Goal: Information Seeking & Learning: Learn about a topic

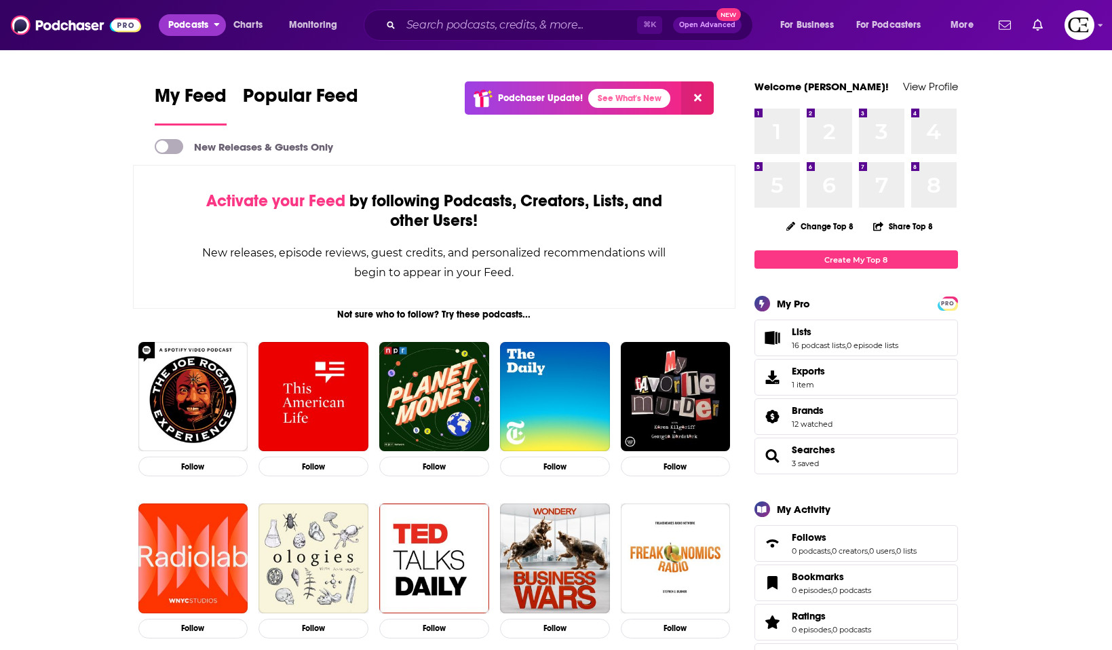
click at [190, 26] on span "Podcasts" at bounding box center [188, 25] width 40 height 19
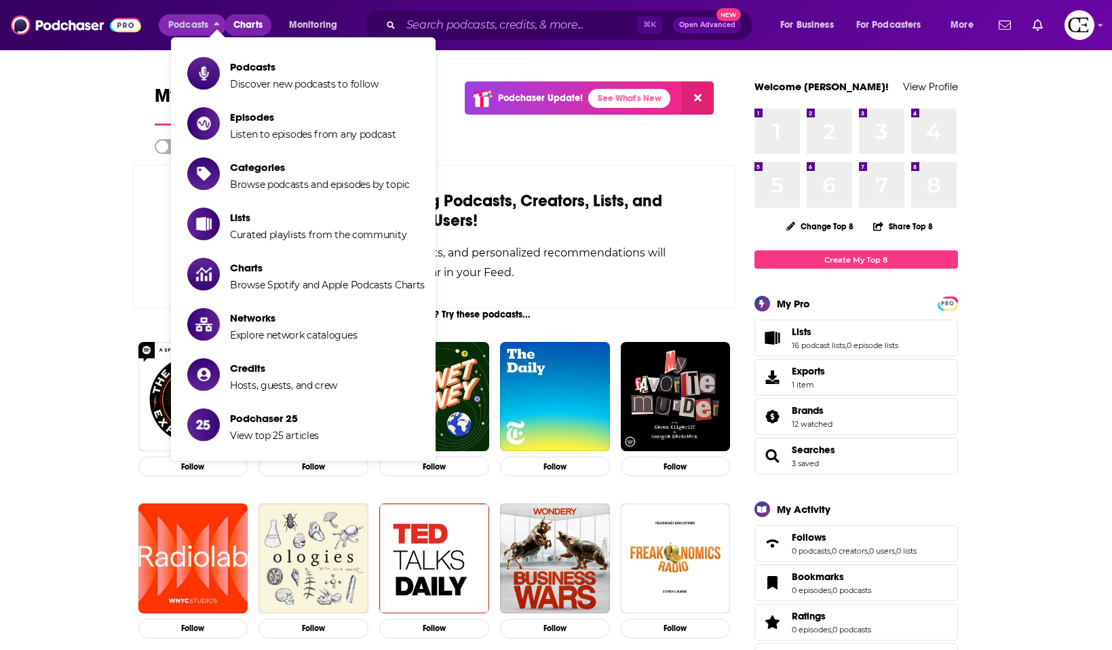
click at [254, 24] on span "Charts" at bounding box center [247, 25] width 29 height 19
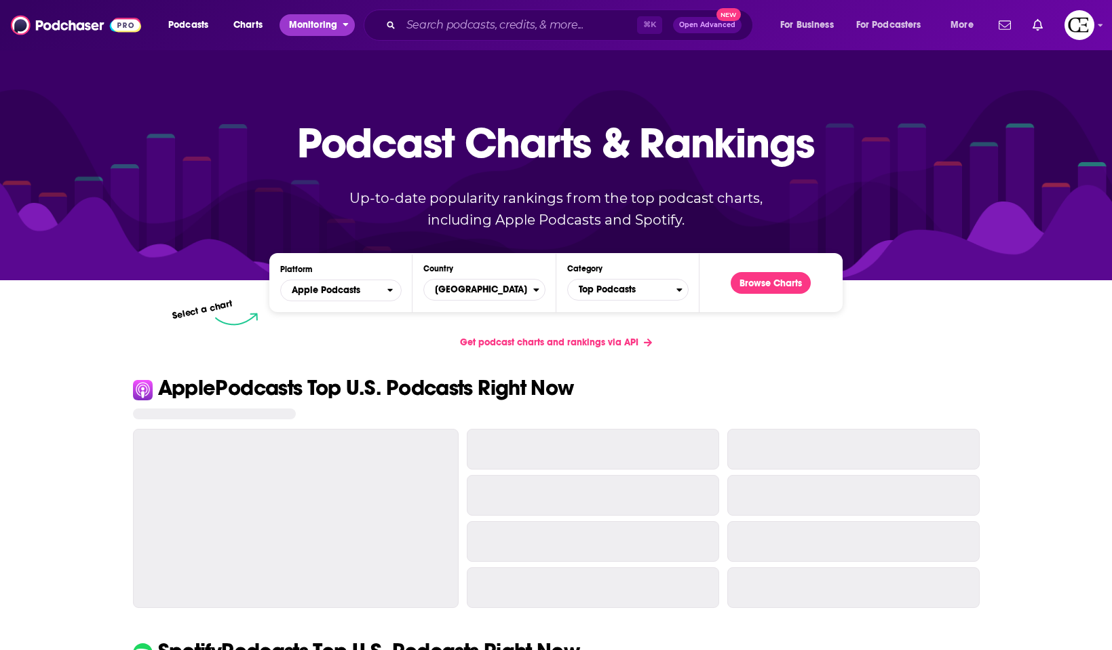
click at [322, 21] on span "Monitoring" at bounding box center [313, 25] width 48 height 19
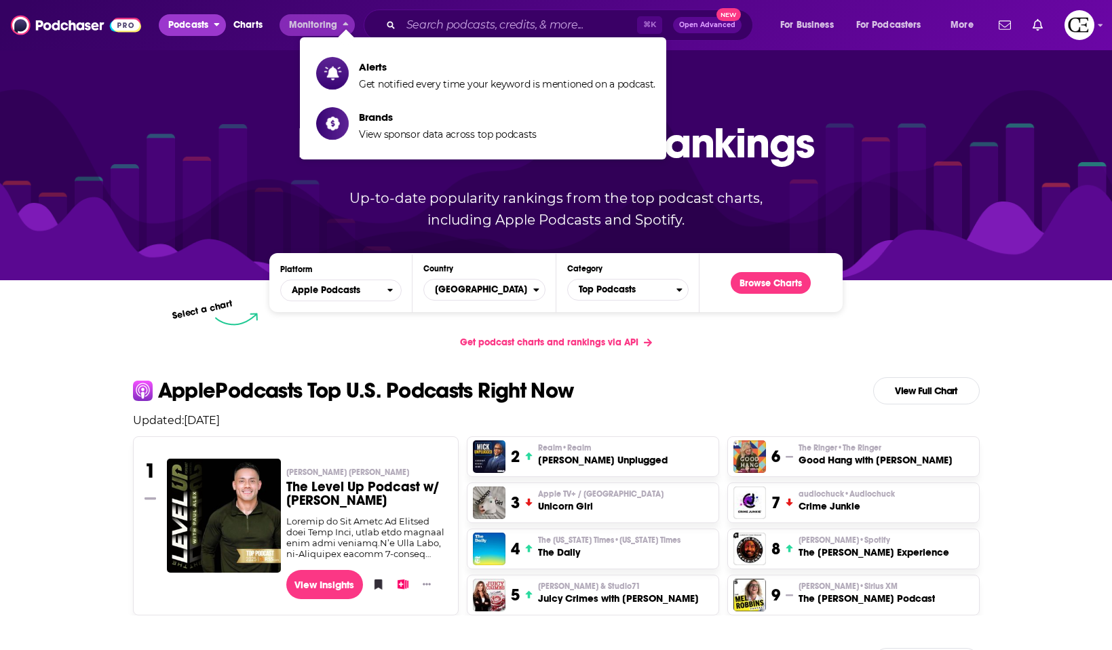
click at [179, 29] on span "Podcasts" at bounding box center [188, 25] width 40 height 19
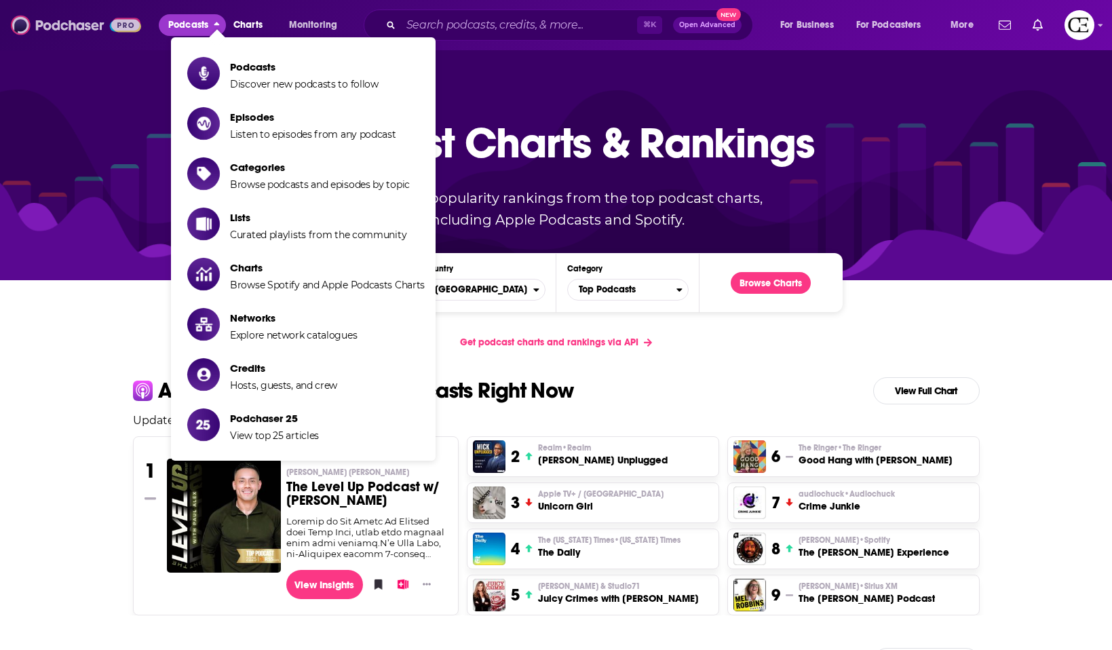
click at [96, 26] on img at bounding box center [76, 25] width 130 height 26
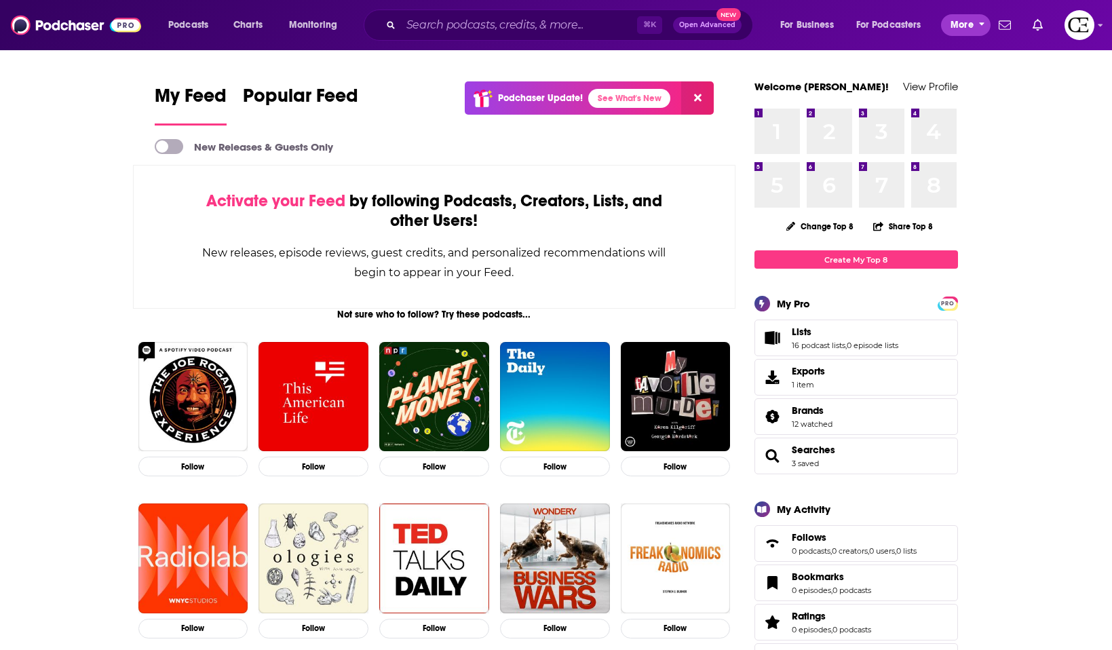
click at [950, 26] on button "More" at bounding box center [966, 25] width 50 height 22
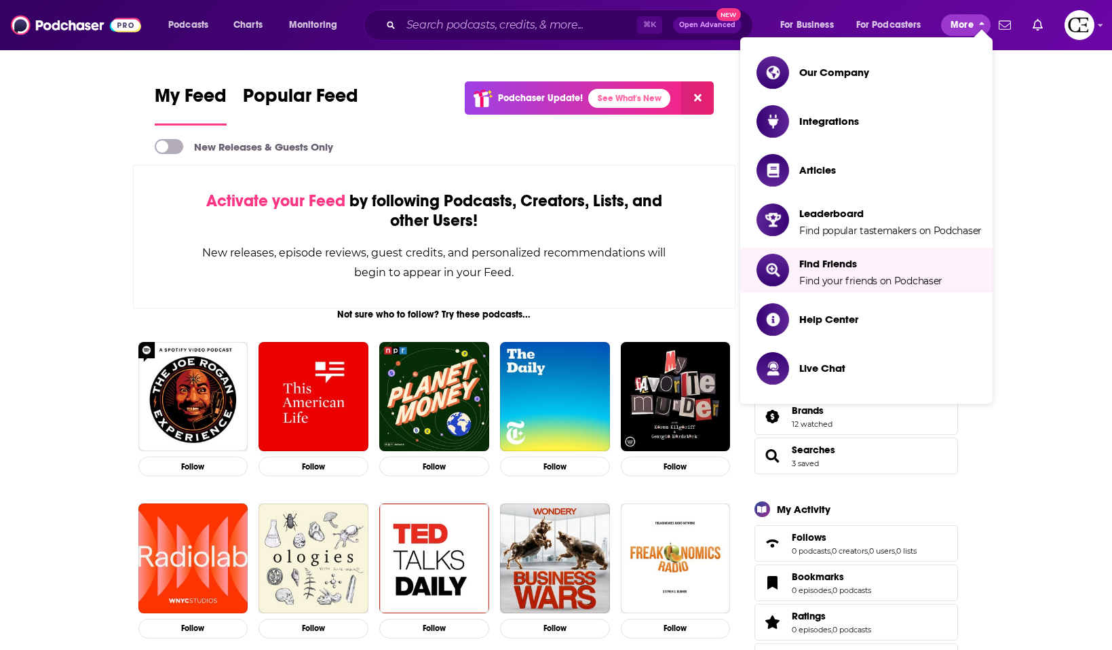
scroll to position [3, 0]
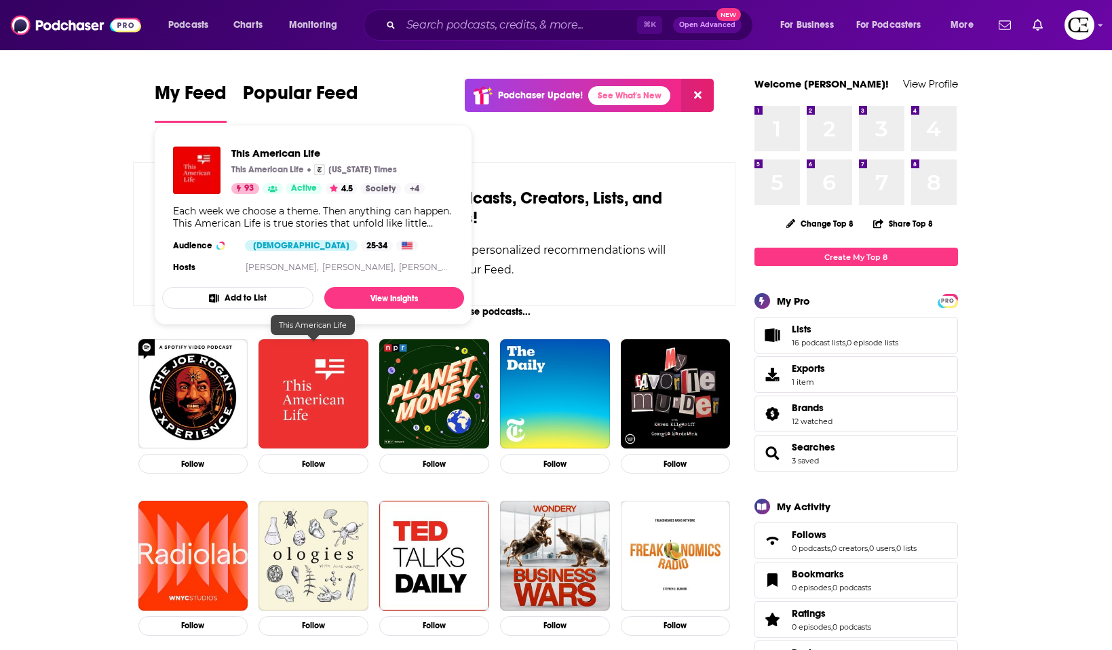
click at [336, 412] on img "This American Life" at bounding box center [313, 394] width 110 height 110
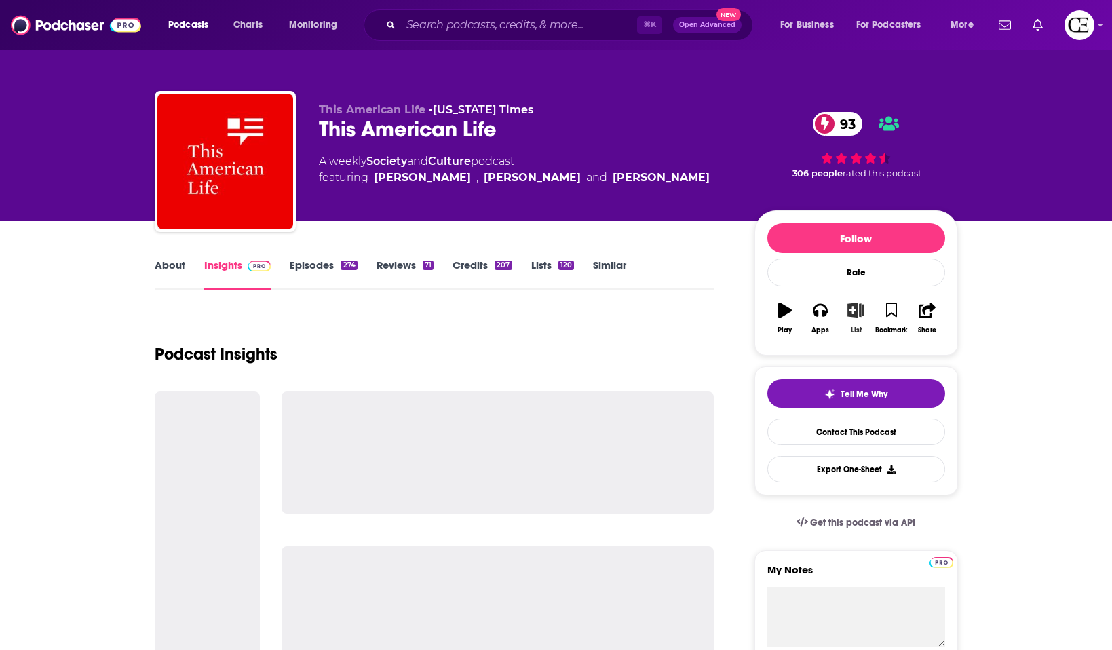
click at [860, 317] on icon "button" at bounding box center [855, 310] width 17 height 15
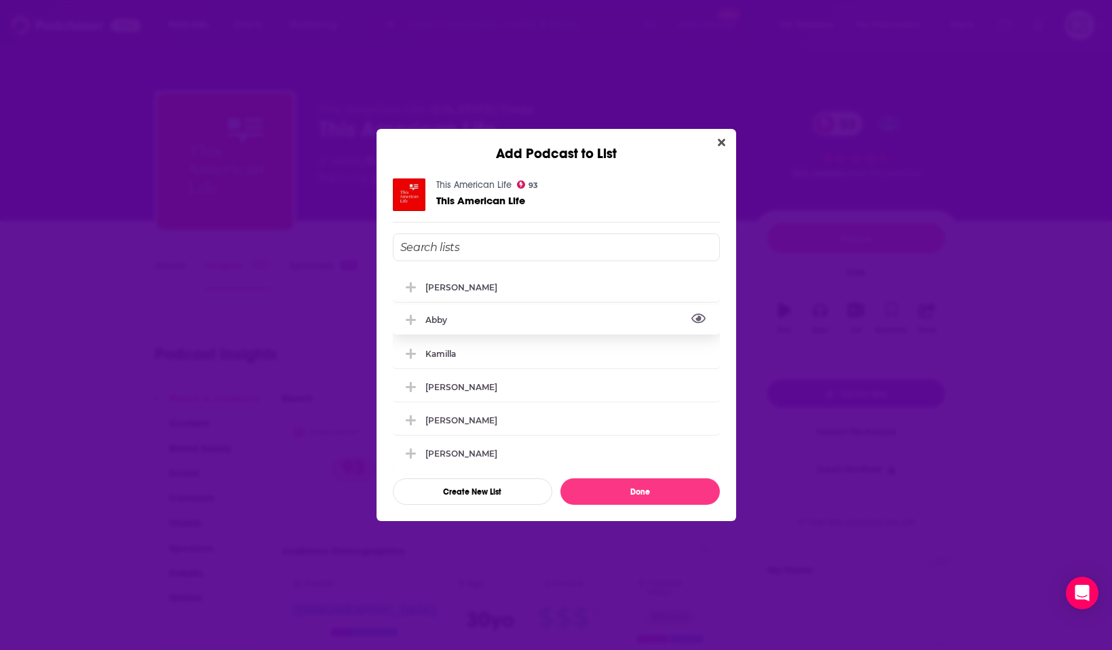
click at [701, 319] on icon "View Link" at bounding box center [698, 318] width 15 height 13
click at [720, 142] on icon "Close" at bounding box center [721, 142] width 7 height 7
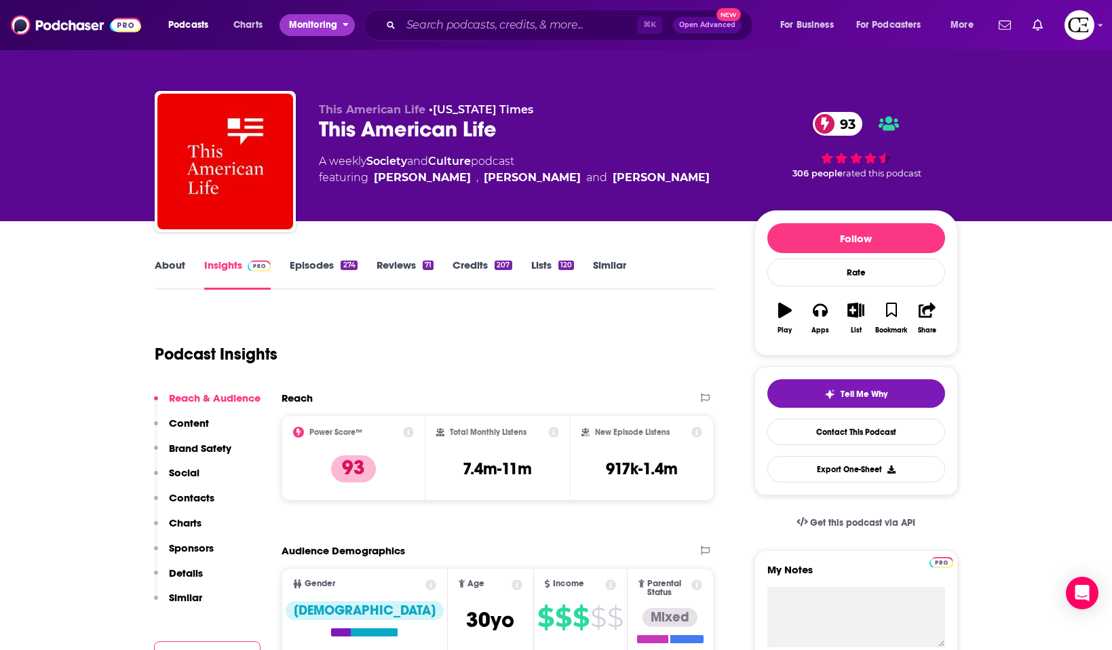
click at [343, 25] on icon "open menu" at bounding box center [346, 22] width 6 height 9
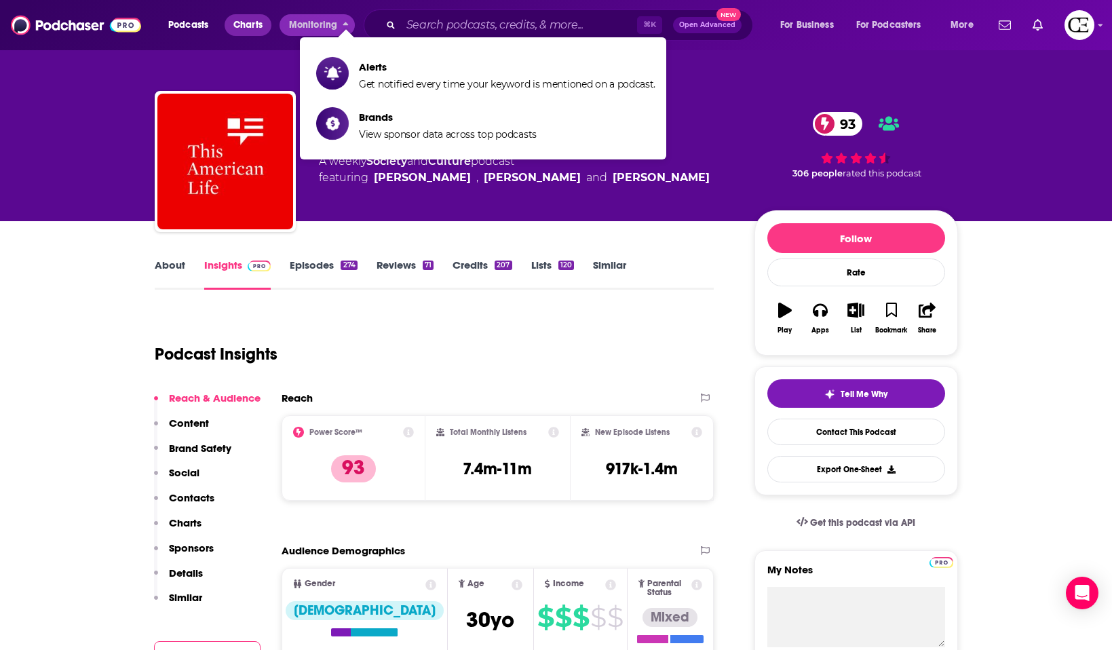
click at [241, 22] on span "Charts" at bounding box center [247, 25] width 29 height 19
